Goal: Check status: Check status

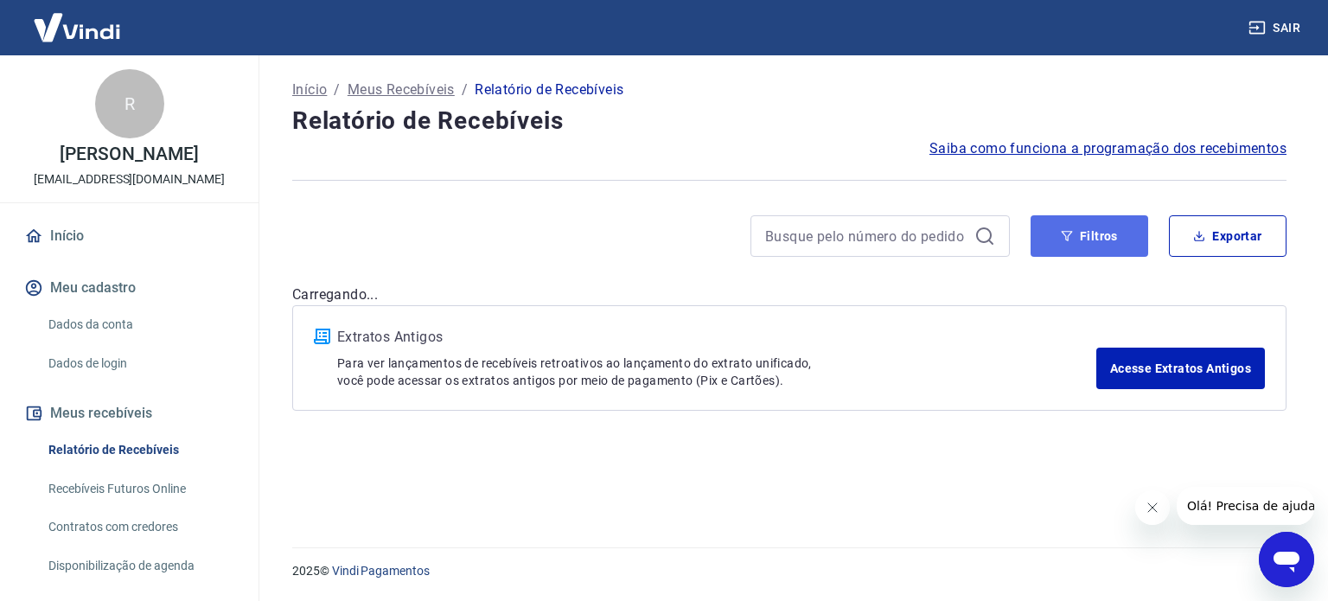
click at [1090, 232] on button "Filtros" at bounding box center [1090, 236] width 118 height 42
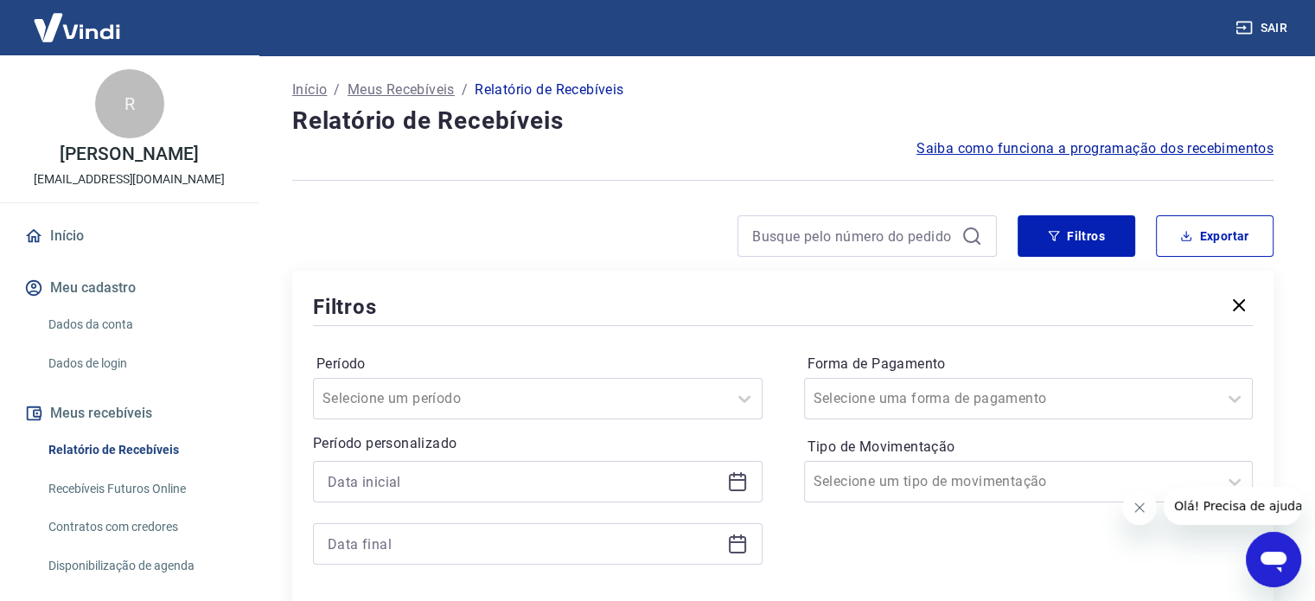
click at [744, 480] on icon at bounding box center [737, 480] width 17 height 2
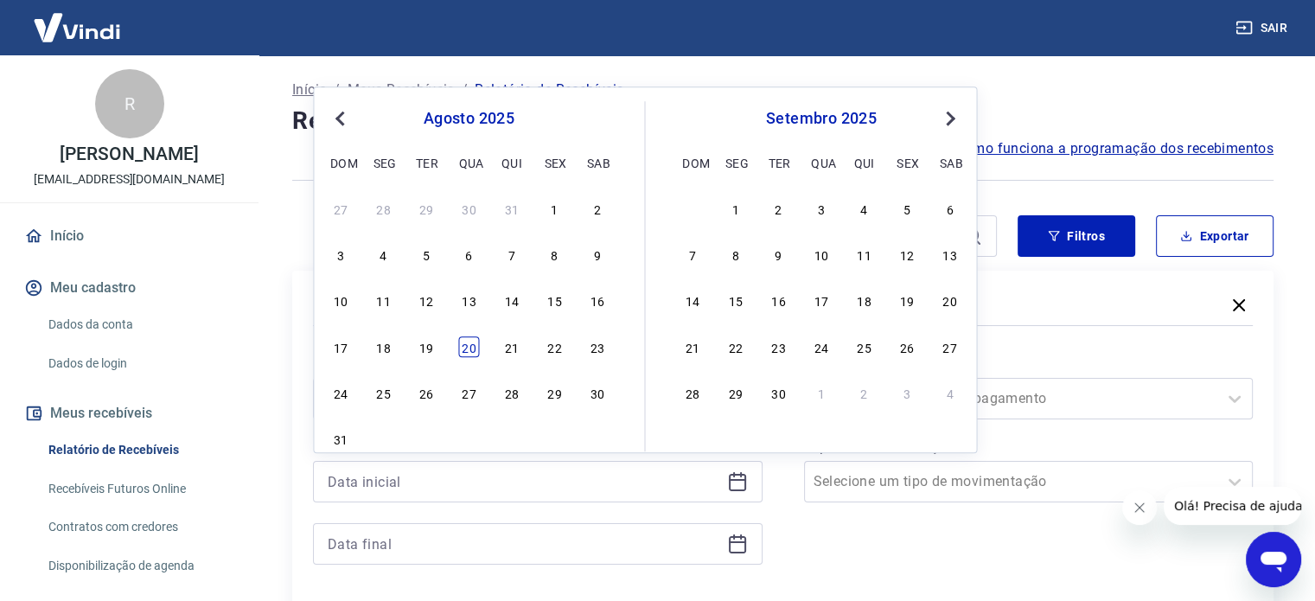
click at [470, 345] on div "20" at bounding box center [468, 346] width 21 height 21
type input "[DATE]"
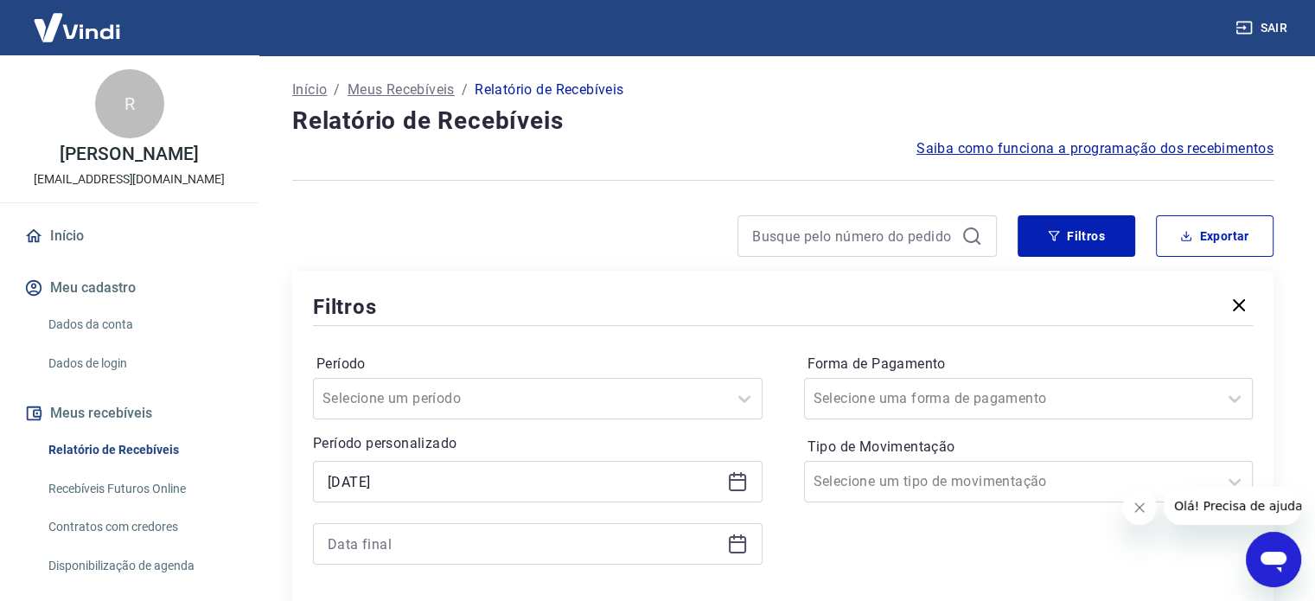
click at [739, 546] on icon at bounding box center [737, 544] width 21 height 21
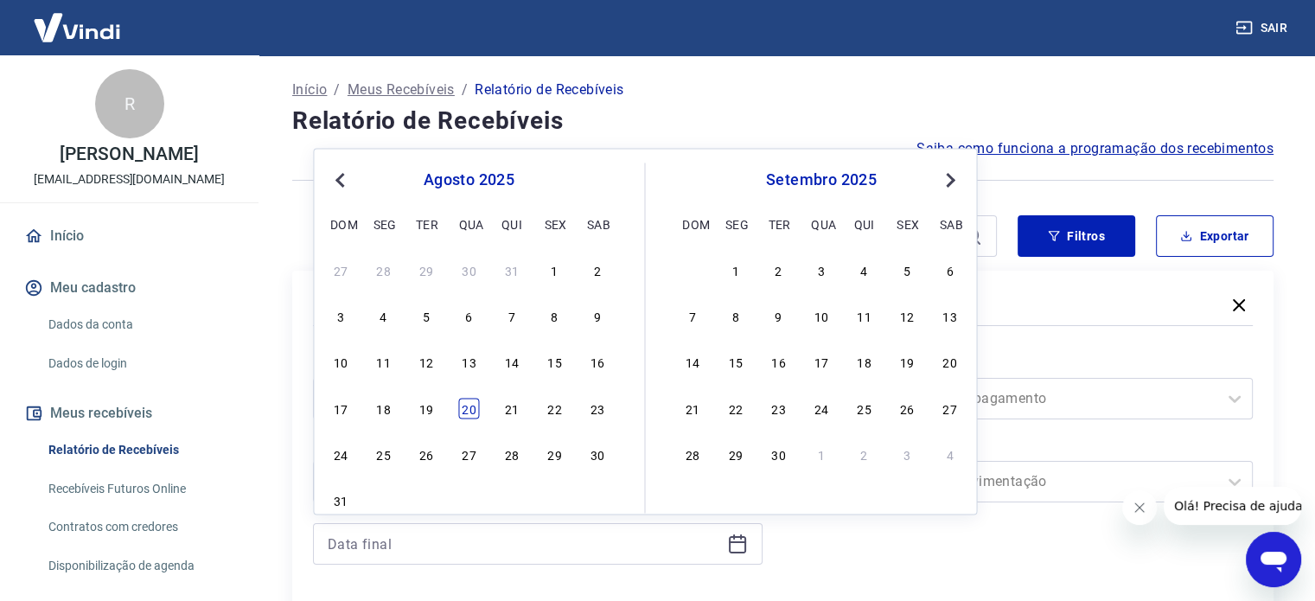
click at [464, 409] on div "20" at bounding box center [468, 408] width 21 height 21
type input "[DATE]"
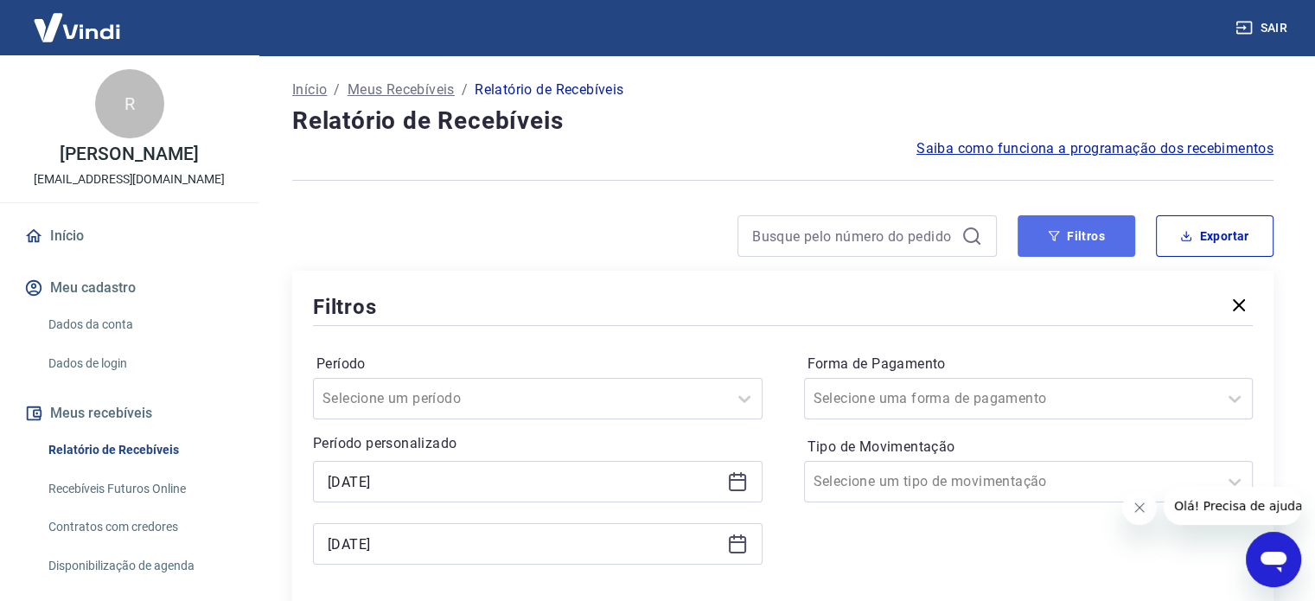
click at [1081, 234] on button "Filtros" at bounding box center [1077, 236] width 118 height 42
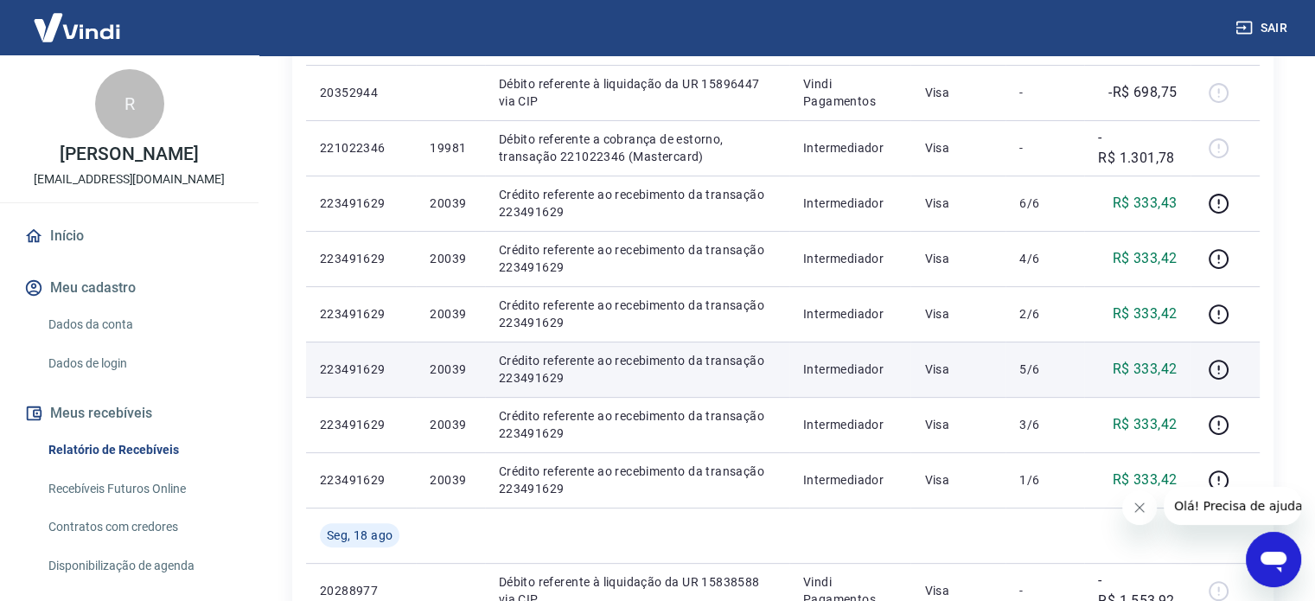
scroll to position [346, 0]
